Goal: Task Accomplishment & Management: Use online tool/utility

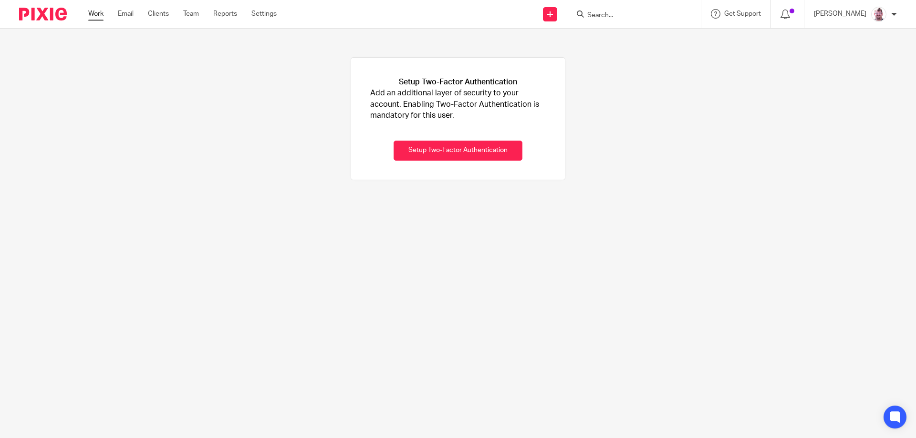
click at [97, 15] on link "Work" at bounding box center [95, 14] width 15 height 10
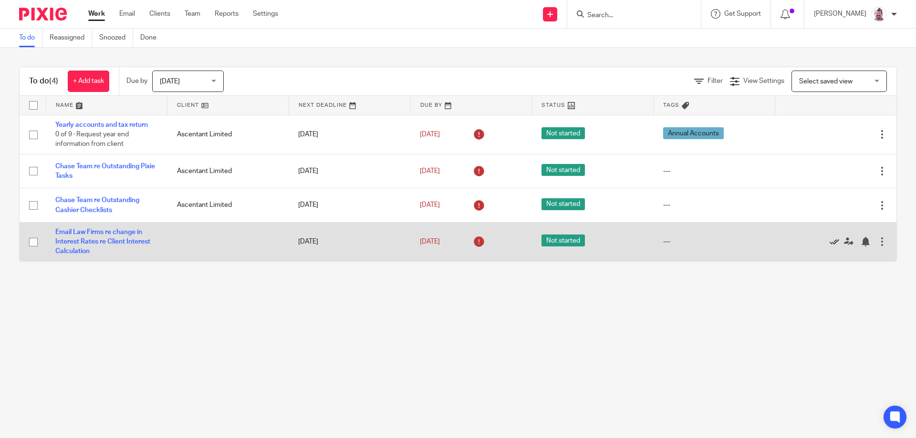
click at [829, 242] on icon at bounding box center [834, 242] width 10 height 10
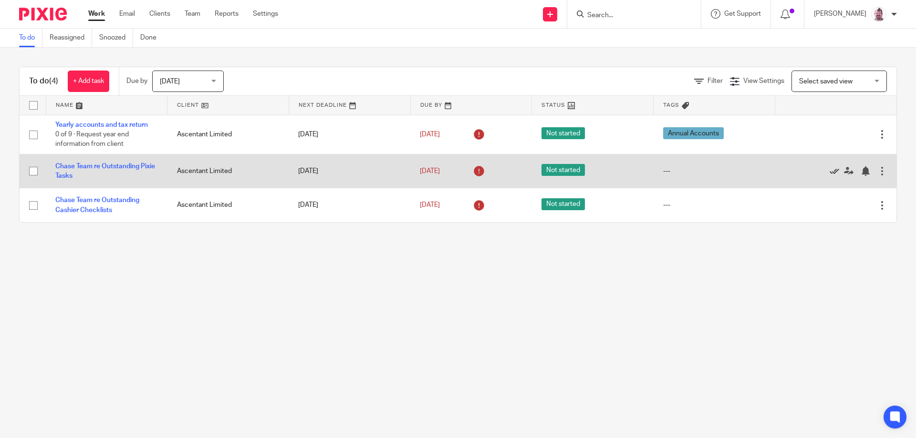
click at [829, 173] on icon at bounding box center [834, 171] width 10 height 10
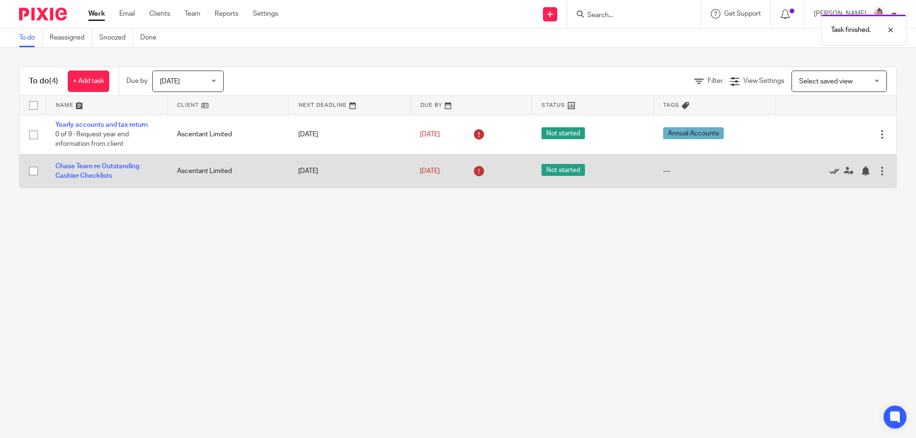
click at [829, 173] on icon at bounding box center [834, 171] width 10 height 10
